Goal: Check status: Check status

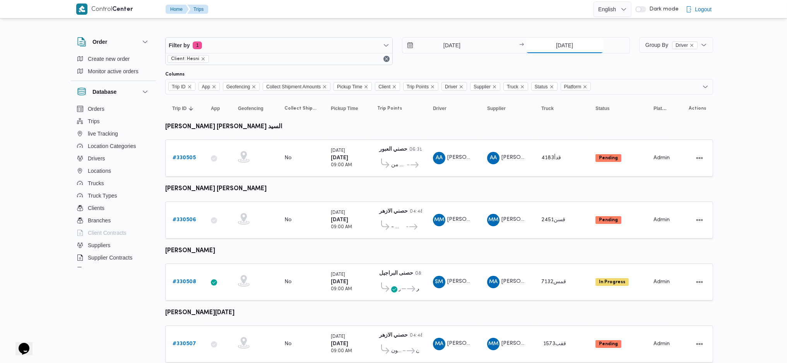
drag, startPoint x: 558, startPoint y: 44, endPoint x: 465, endPoint y: 182, distance: 167.0
click at [558, 44] on input "11/8/2025" at bounding box center [564, 45] width 77 height 15
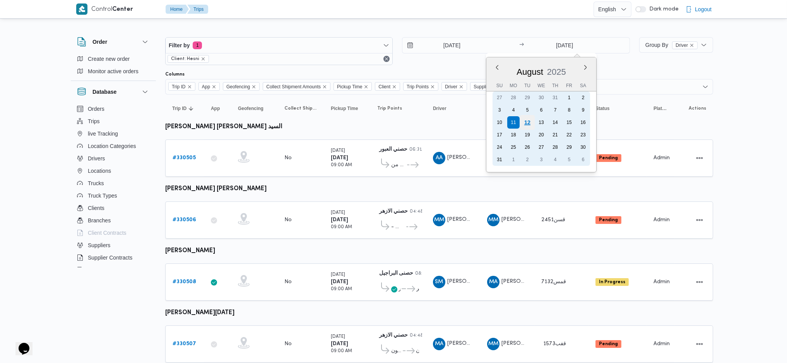
click at [525, 126] on div "12" at bounding box center [527, 122] width 15 height 15
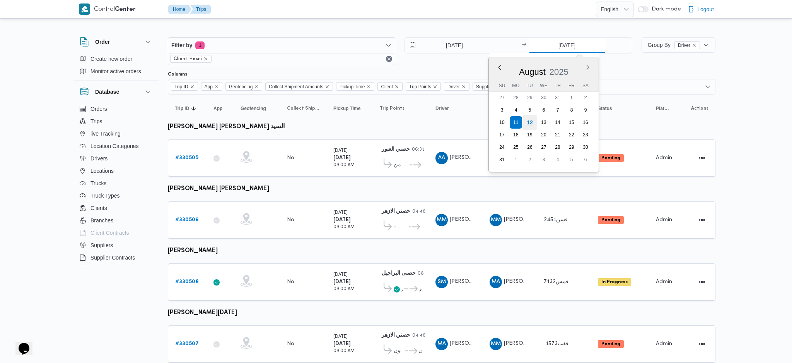
type input "12/8/2025"
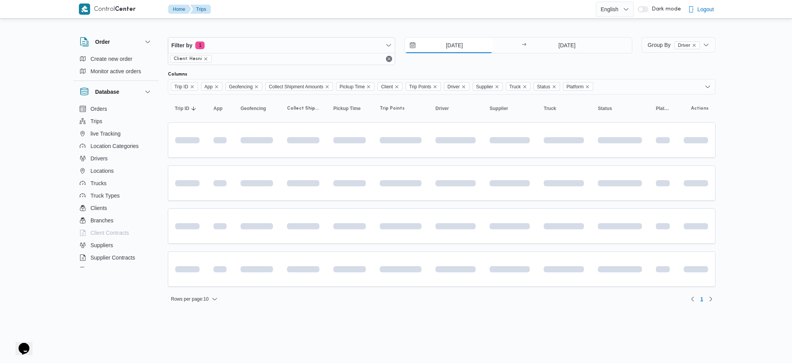
click at [456, 41] on input "11/8/2025" at bounding box center [449, 45] width 88 height 15
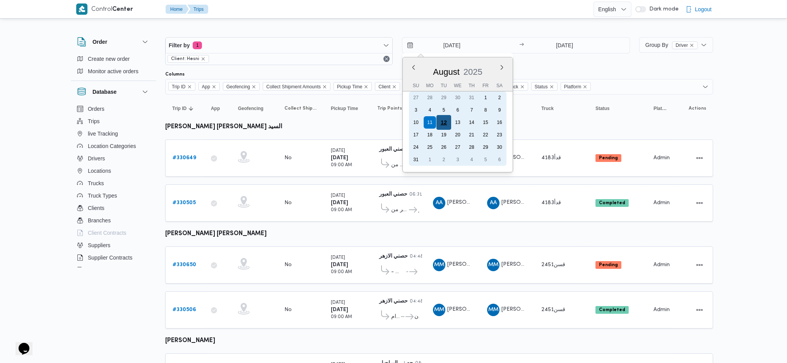
click at [445, 123] on div "12" at bounding box center [443, 122] width 15 height 15
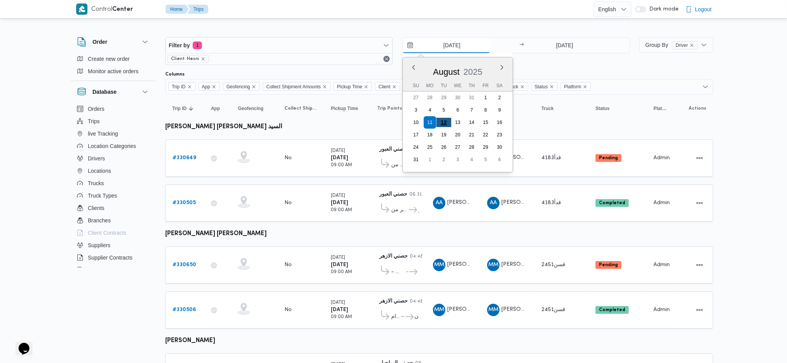
type input "12/8/2025"
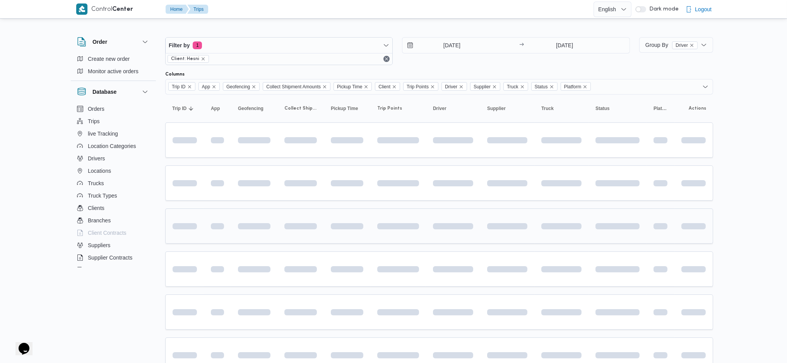
click at [376, 221] on div at bounding box center [398, 225] width 48 height 31
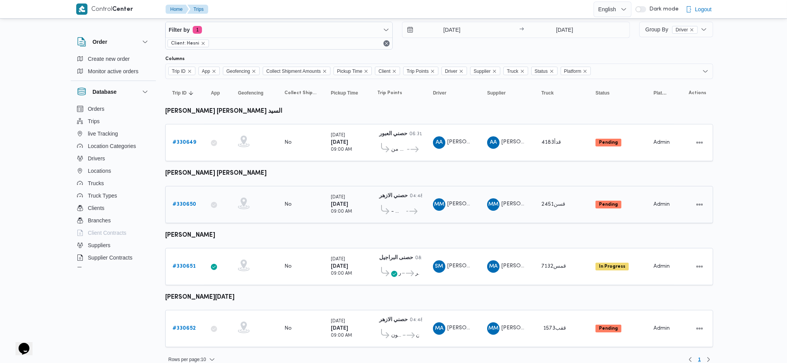
scroll to position [20, 0]
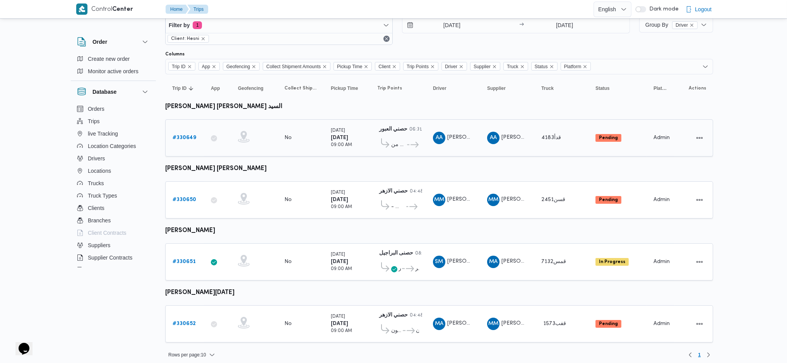
click at [193, 135] on b "# 330649" at bounding box center [185, 137] width 24 height 5
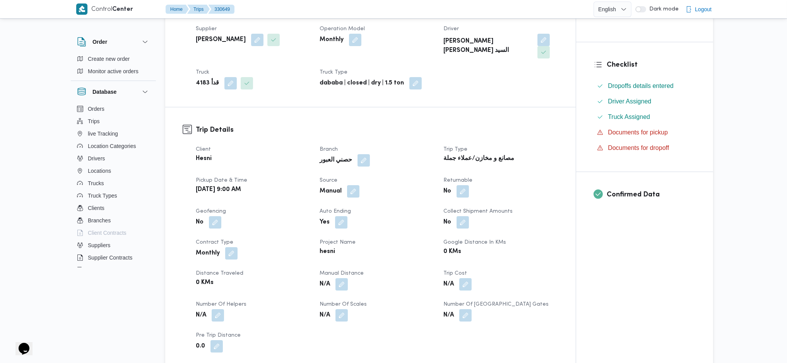
scroll to position [412, 0]
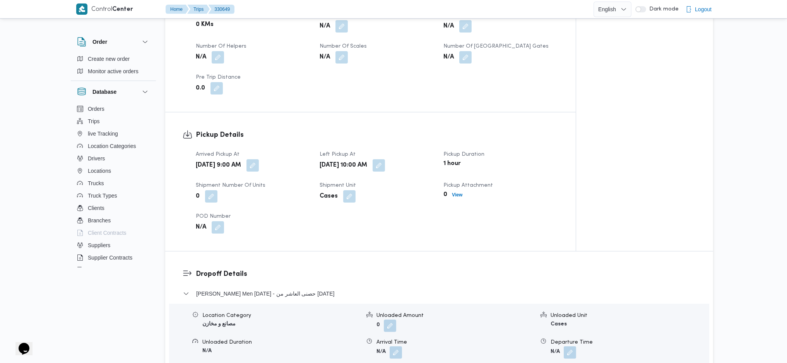
drag, startPoint x: 294, startPoint y: 198, endPoint x: 283, endPoint y: 189, distance: 14.9
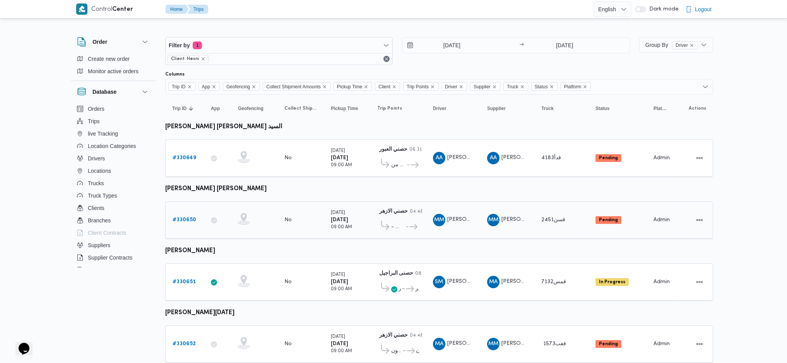
click at [188, 217] on b "# 330650" at bounding box center [185, 219] width 24 height 5
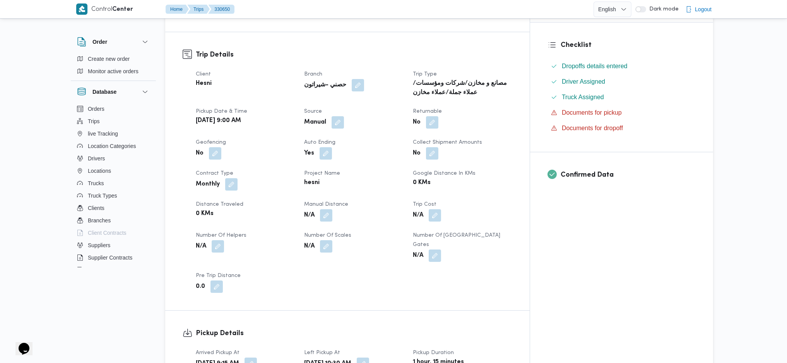
scroll to position [412, 0]
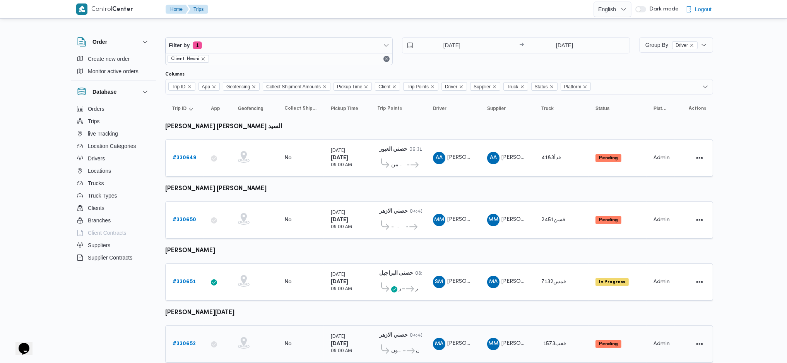
click at [188, 341] on b "# 330652" at bounding box center [184, 343] width 23 height 5
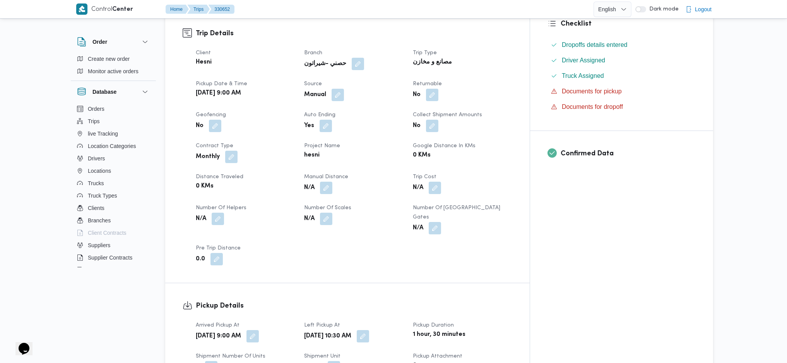
scroll to position [258, 0]
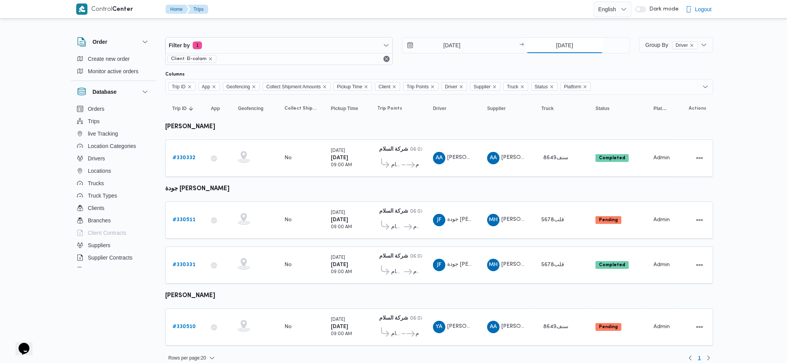
click at [560, 43] on input "[DATE]" at bounding box center [564, 45] width 77 height 15
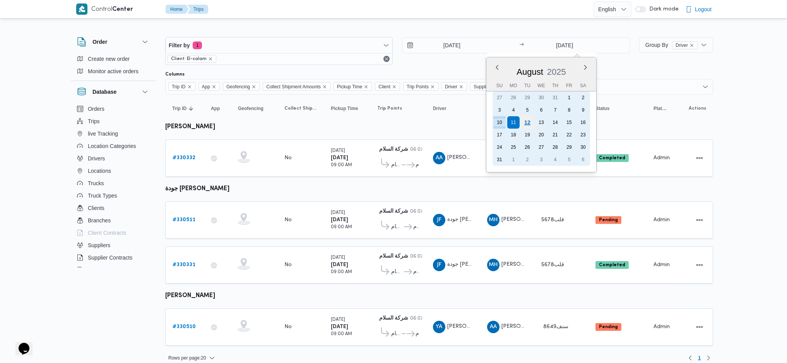
click at [529, 121] on div "12" at bounding box center [527, 122] width 15 height 15
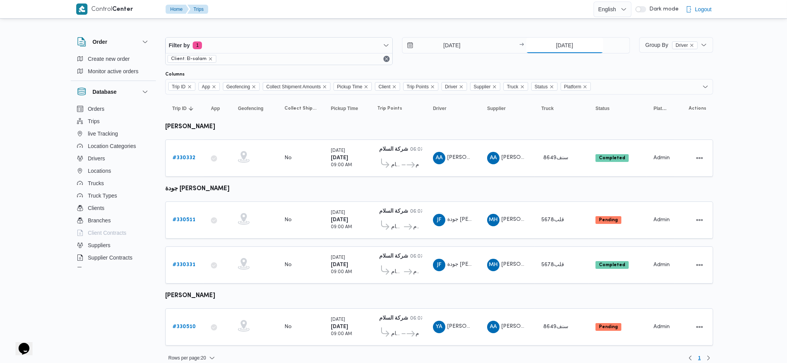
type input "12/8/2025"
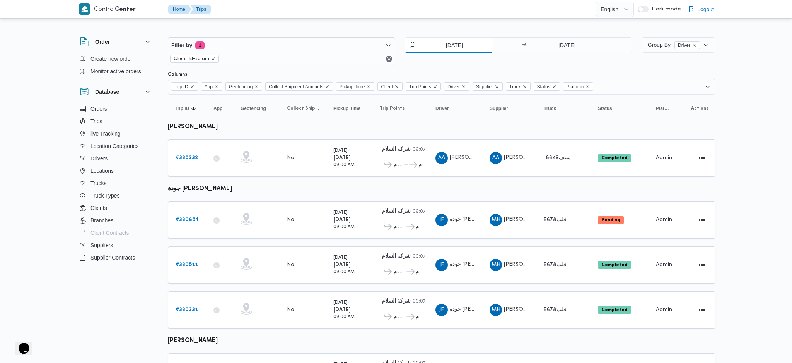
click at [449, 45] on input "10/8/2025" at bounding box center [449, 45] width 88 height 15
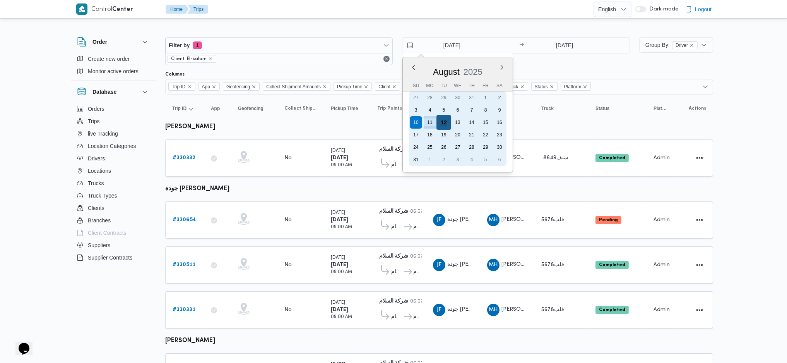
click at [446, 125] on div "12" at bounding box center [443, 122] width 15 height 15
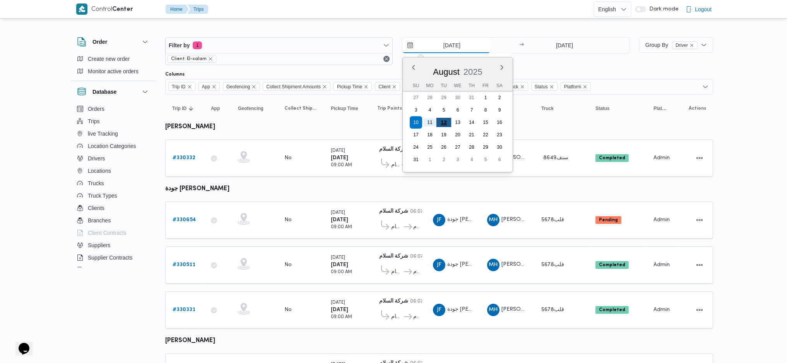
type input "[DATE]"
